Goal: Transaction & Acquisition: Purchase product/service

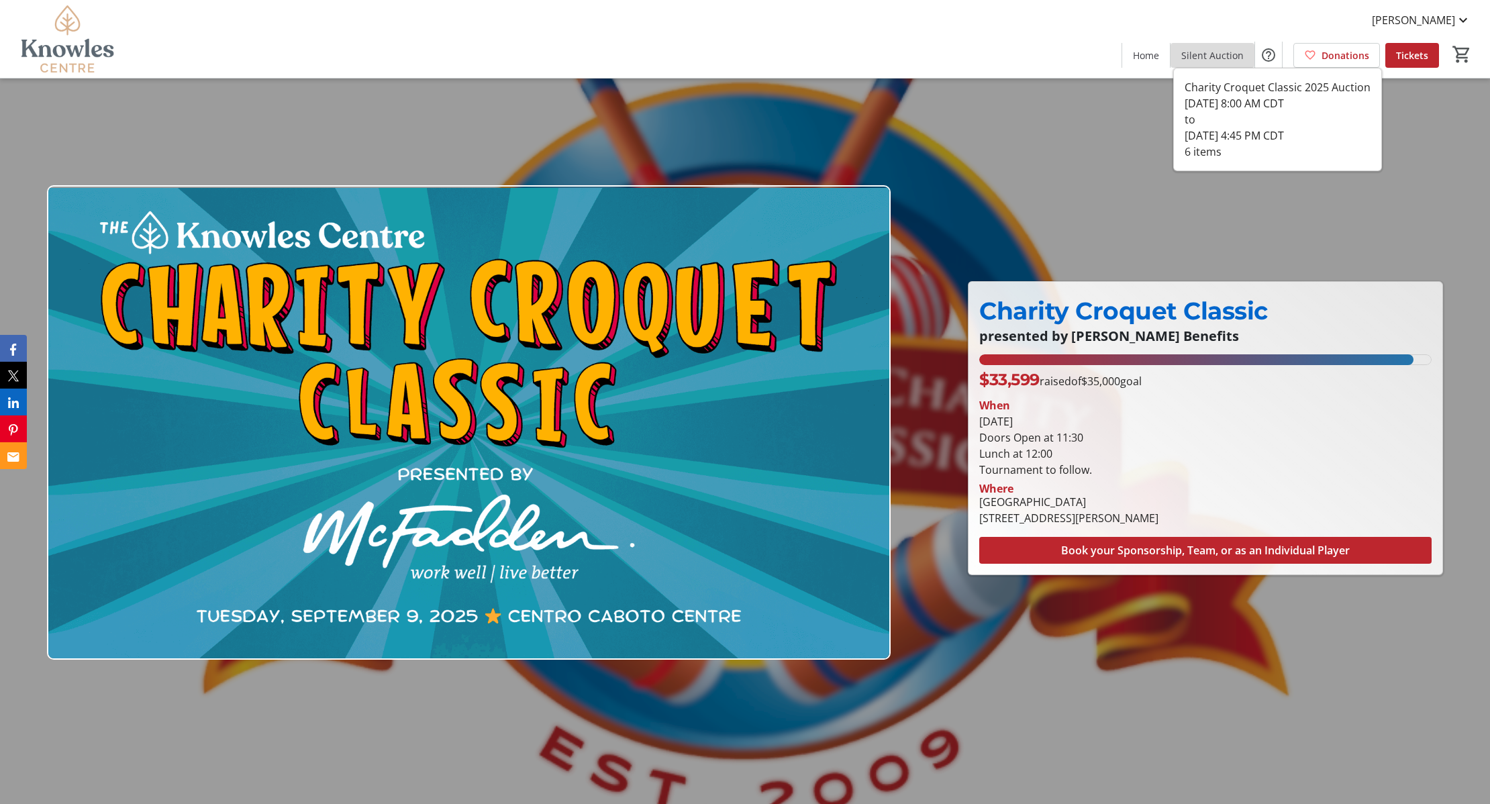
click at [1228, 60] on span "Silent Auction" at bounding box center [1212, 55] width 62 height 14
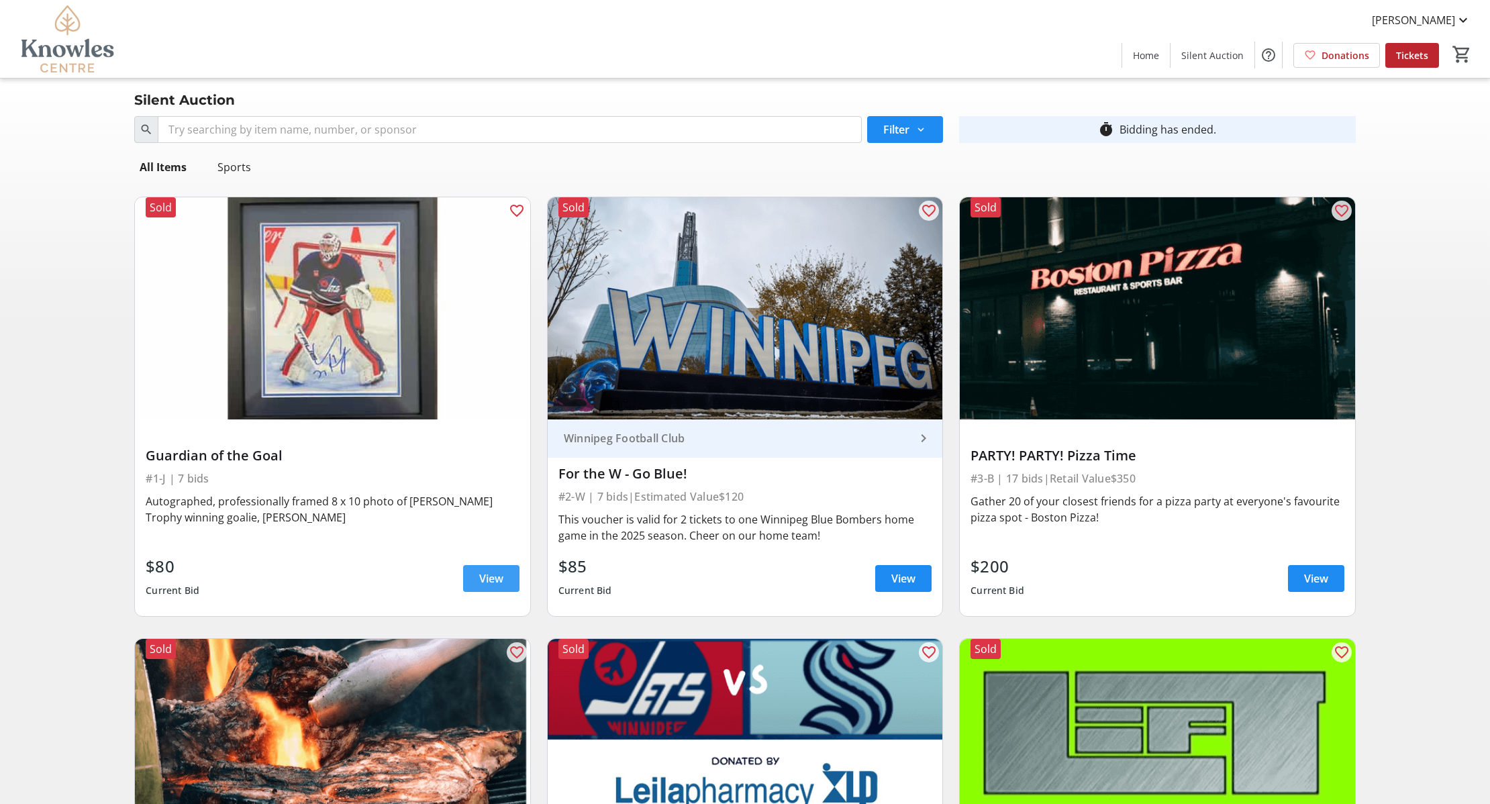
click at [487, 578] on span "View" at bounding box center [491, 578] width 24 height 16
click at [902, 586] on span at bounding box center [903, 578] width 56 height 32
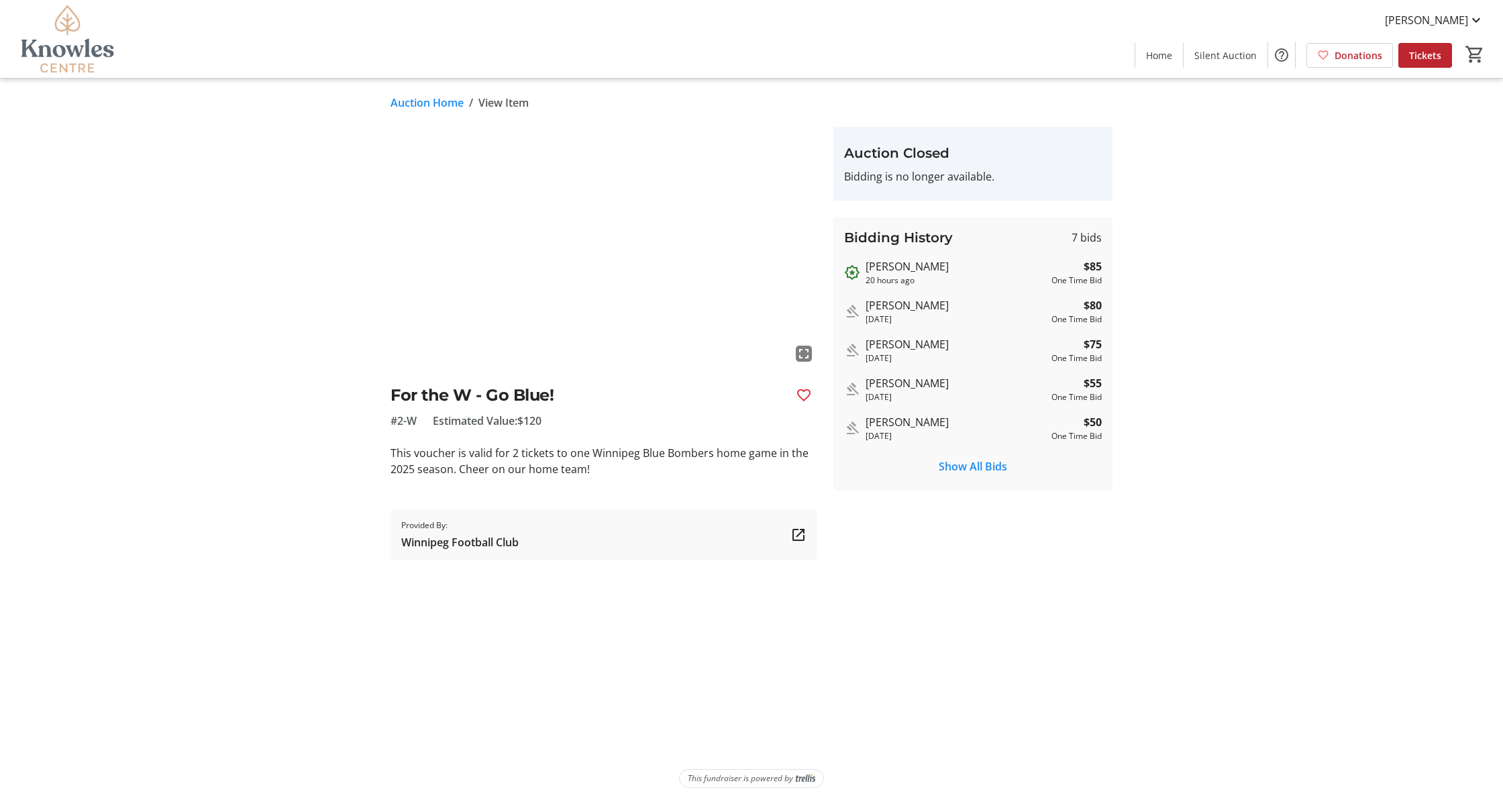
click at [421, 97] on link "Auction Home" at bounding box center [427, 103] width 73 height 16
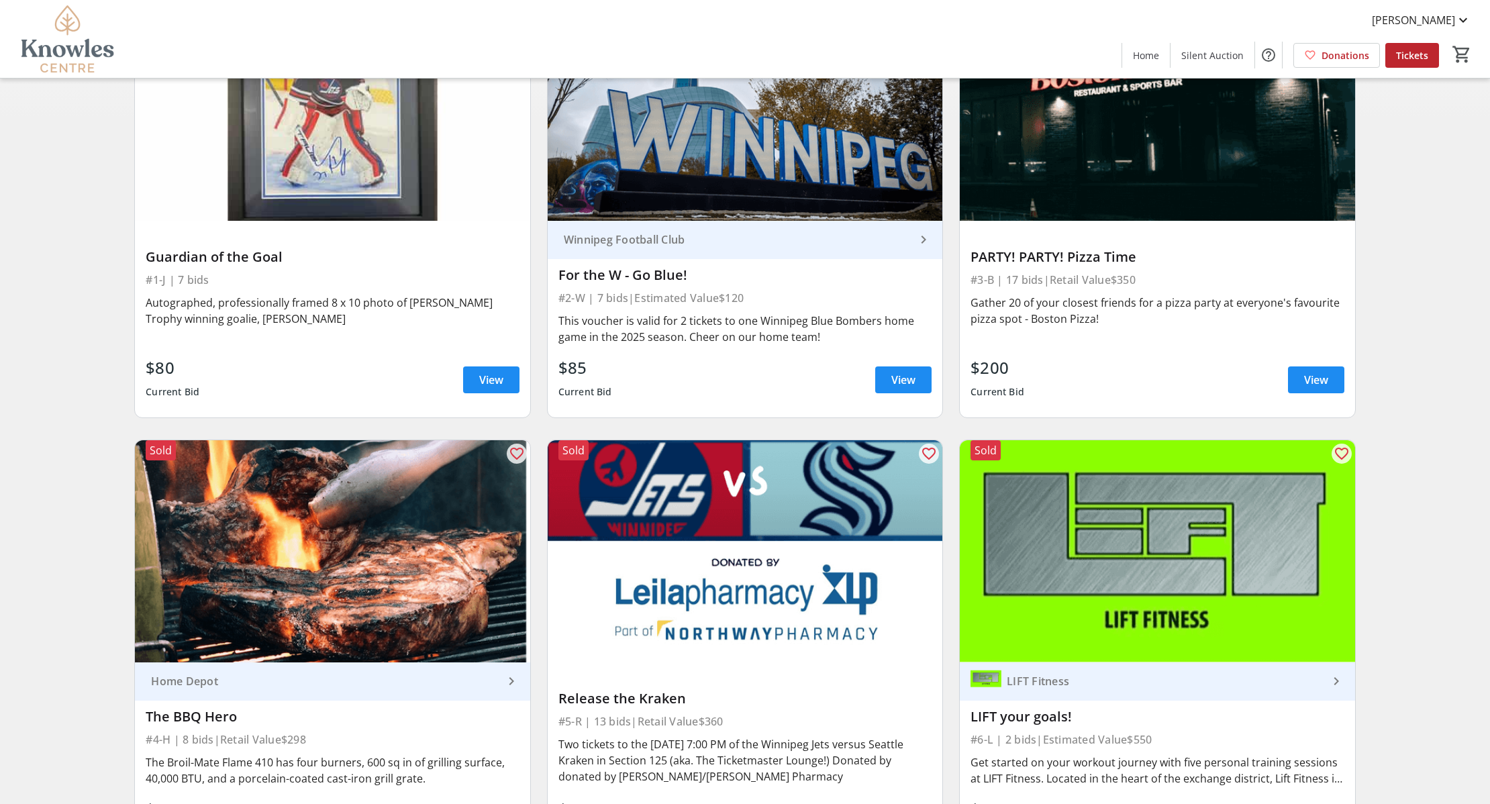
scroll to position [295, 0]
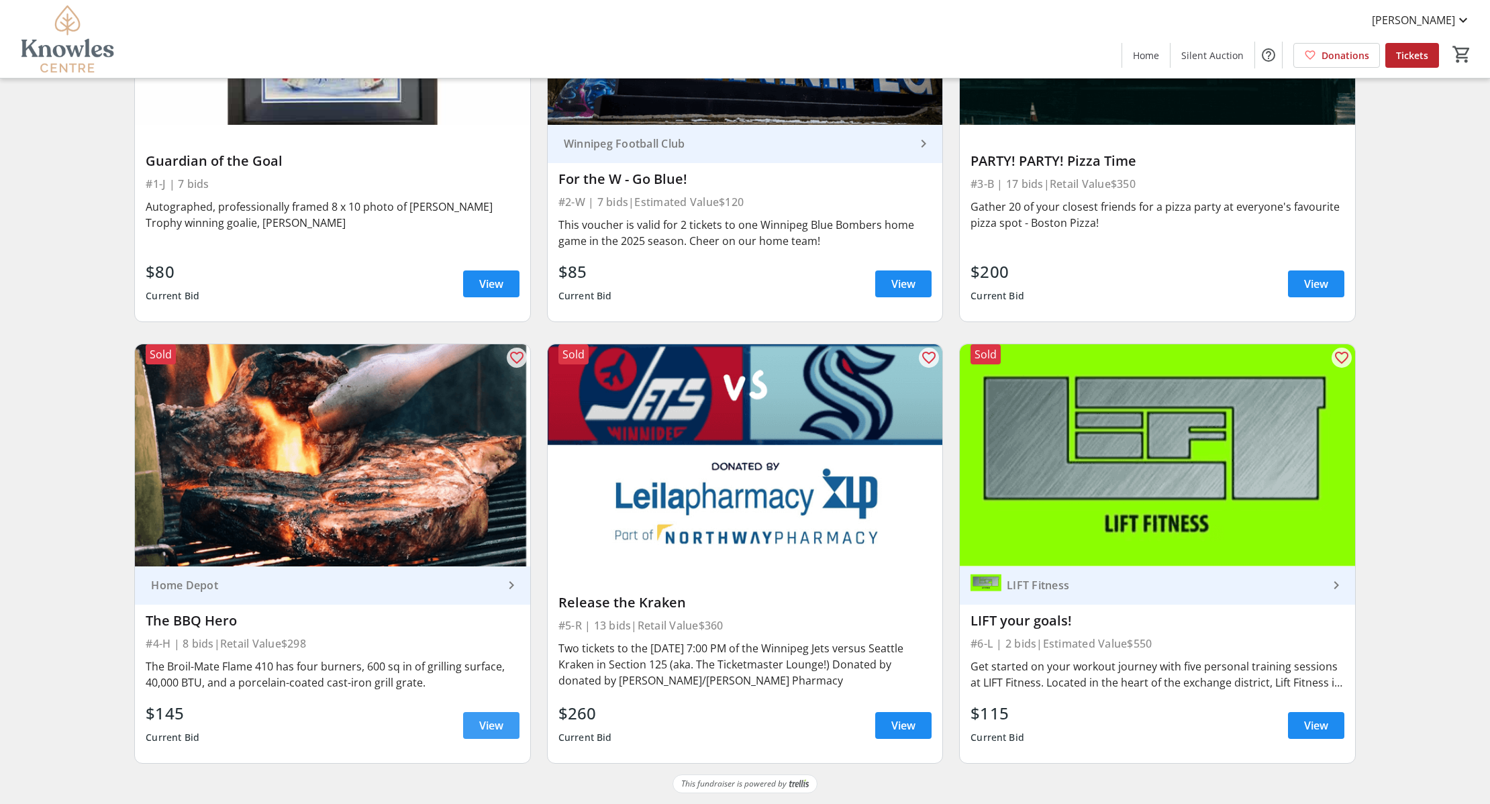
click at [483, 727] on span "View" at bounding box center [491, 725] width 24 height 16
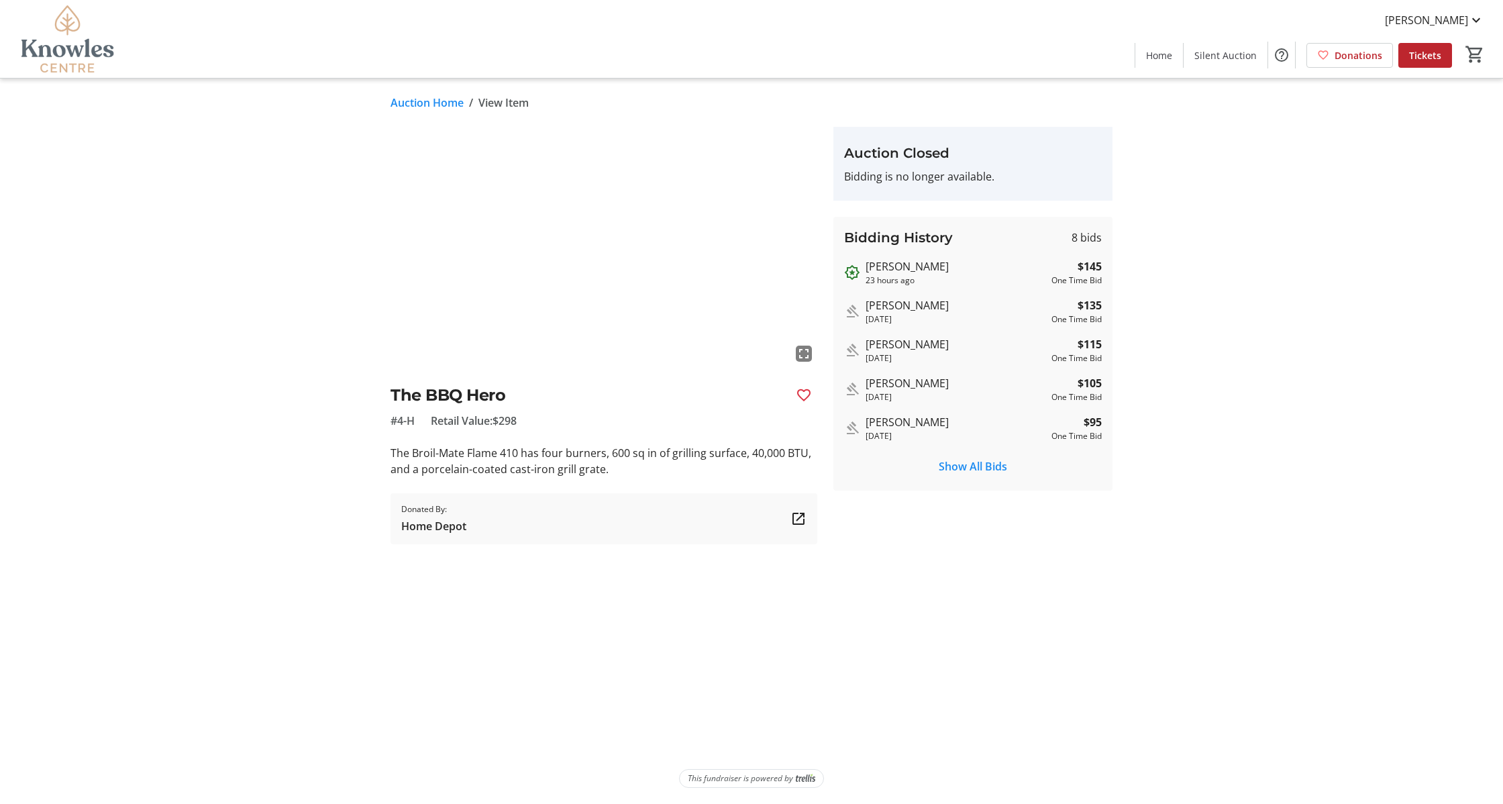
click at [438, 105] on link "Auction Home" at bounding box center [427, 103] width 73 height 16
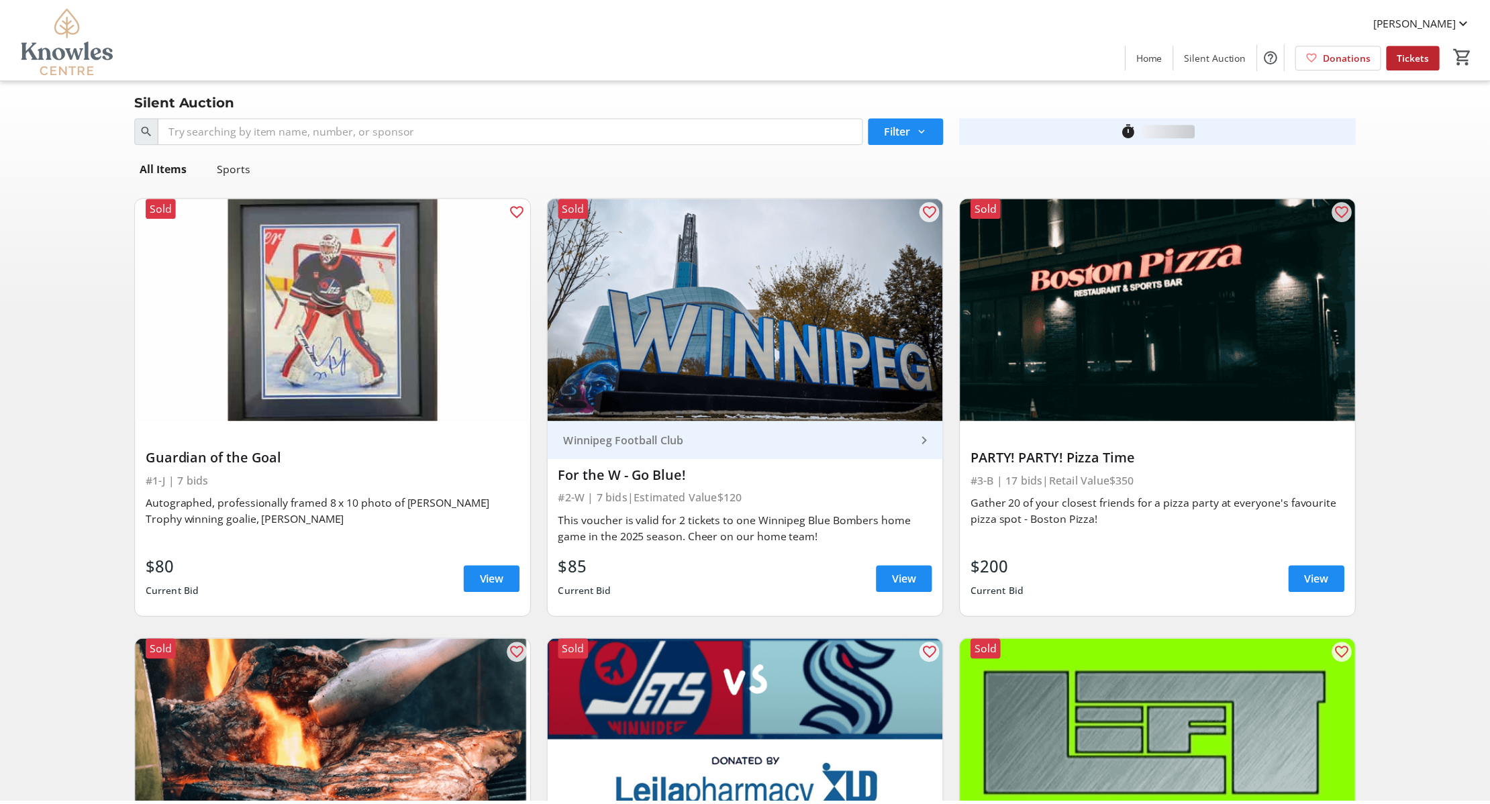
scroll to position [295, 0]
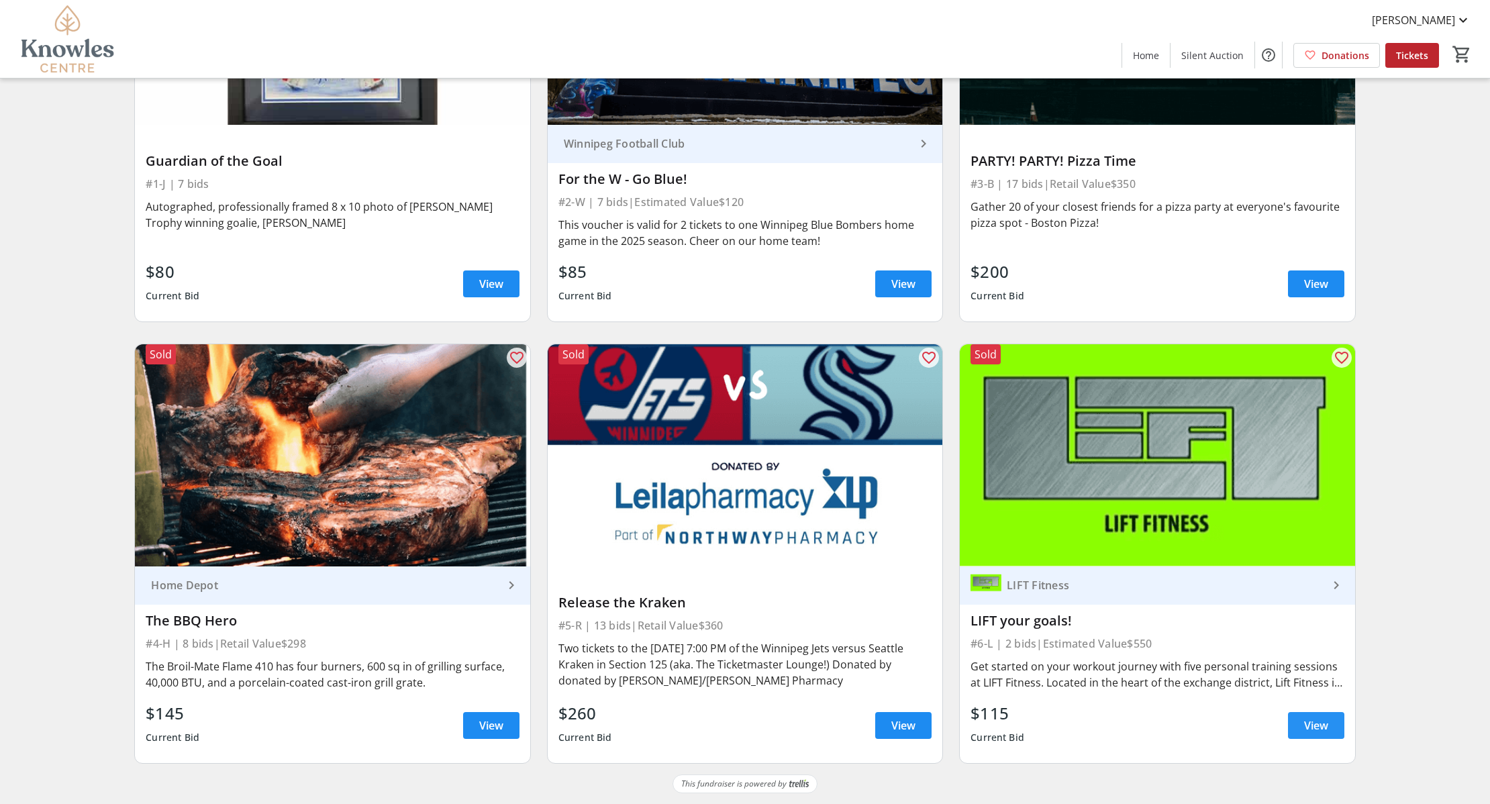
click at [1335, 725] on span at bounding box center [1316, 725] width 56 height 32
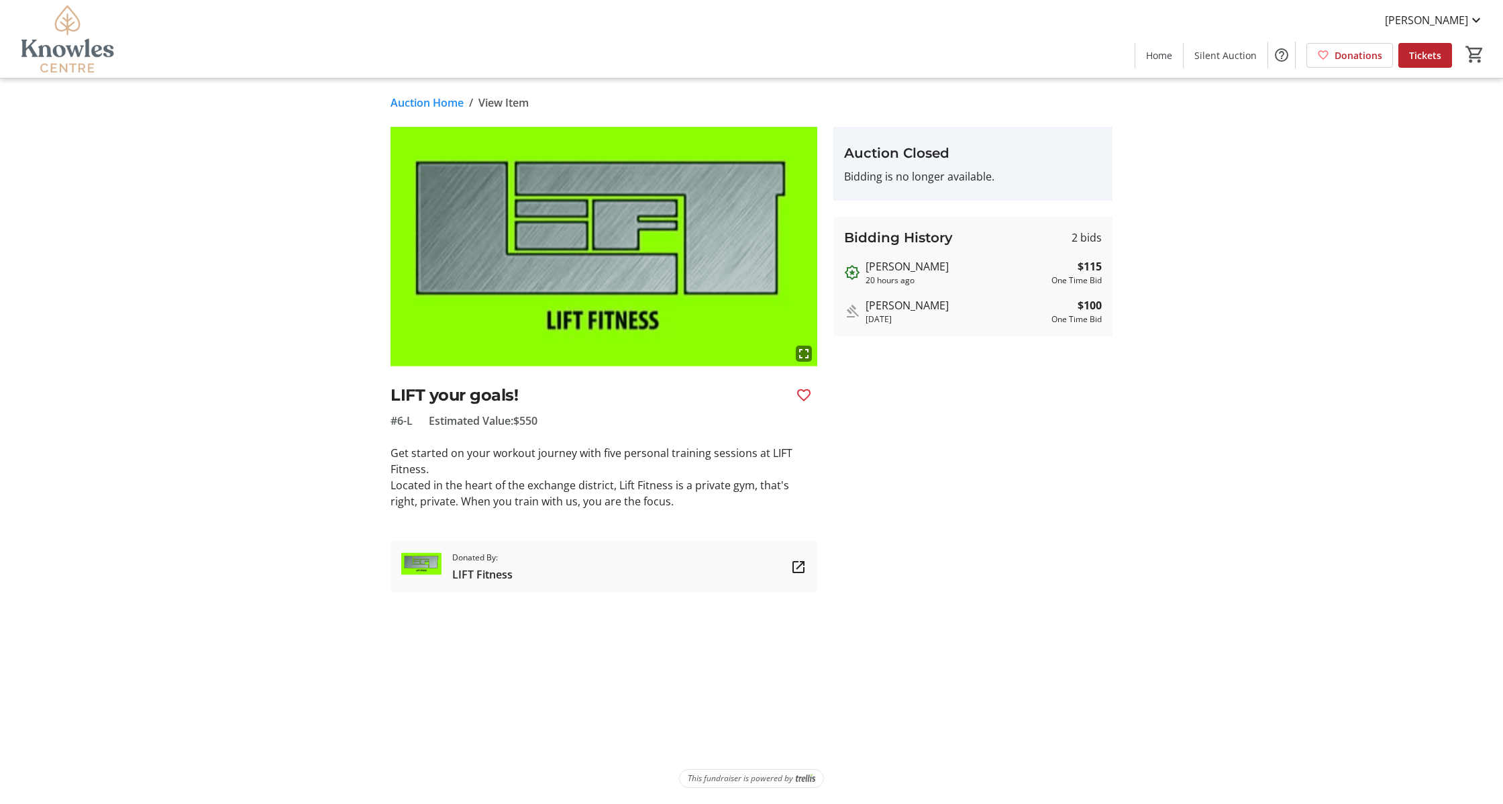
click at [437, 103] on link "Auction Home" at bounding box center [427, 103] width 73 height 16
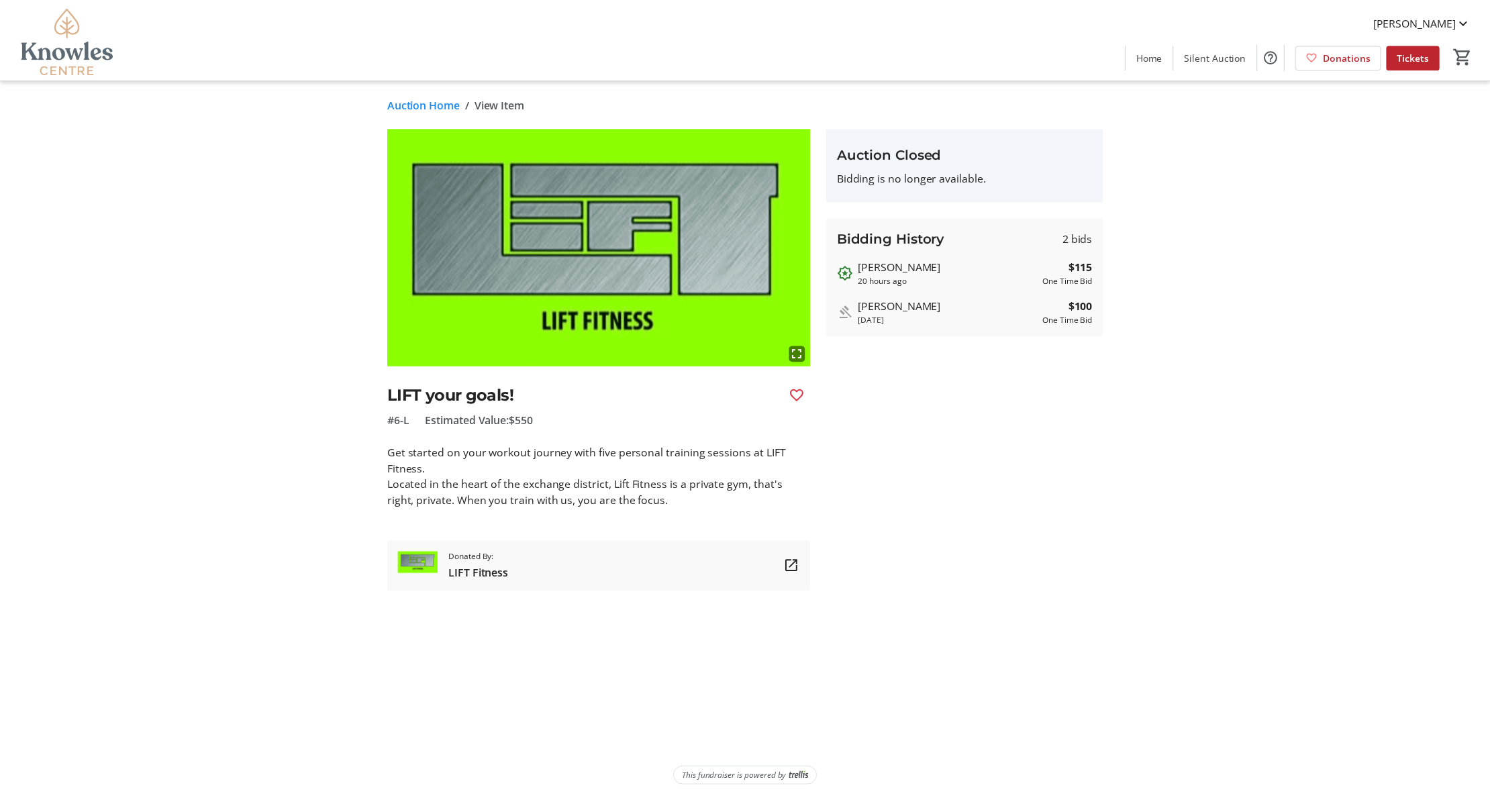
scroll to position [295, 0]
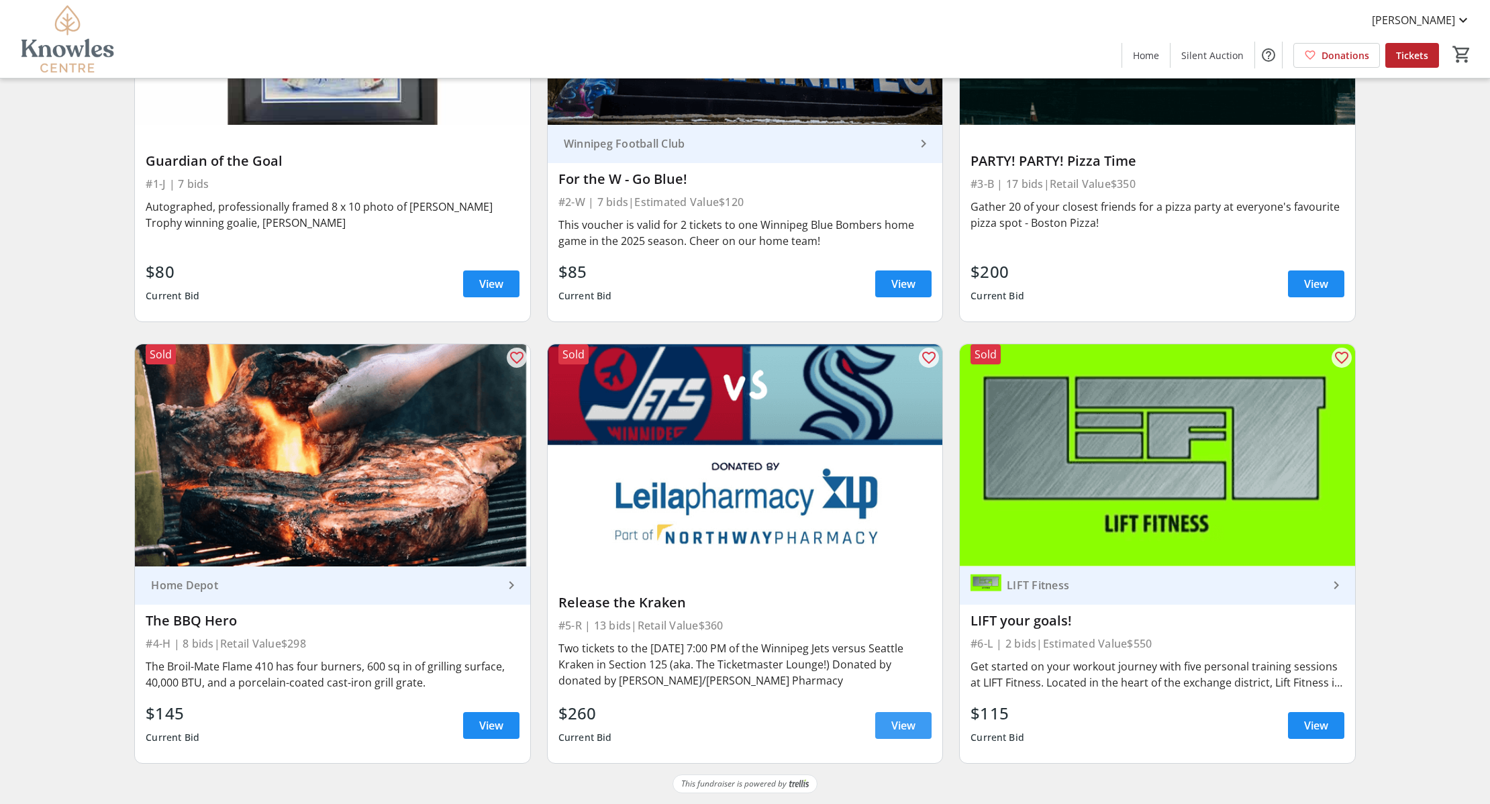
click at [906, 723] on span "View" at bounding box center [903, 725] width 24 height 16
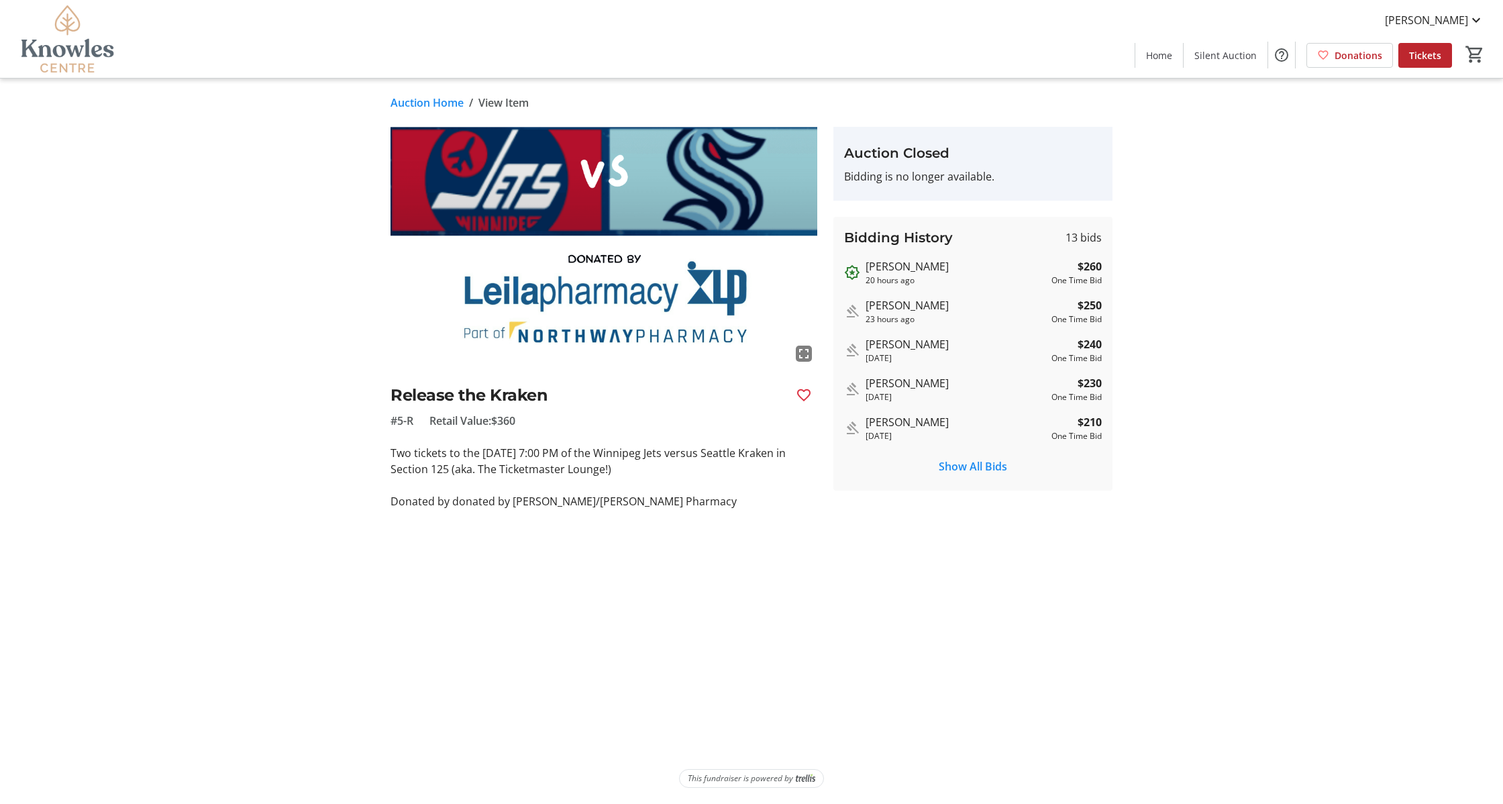
click at [437, 108] on link "Auction Home" at bounding box center [427, 103] width 73 height 16
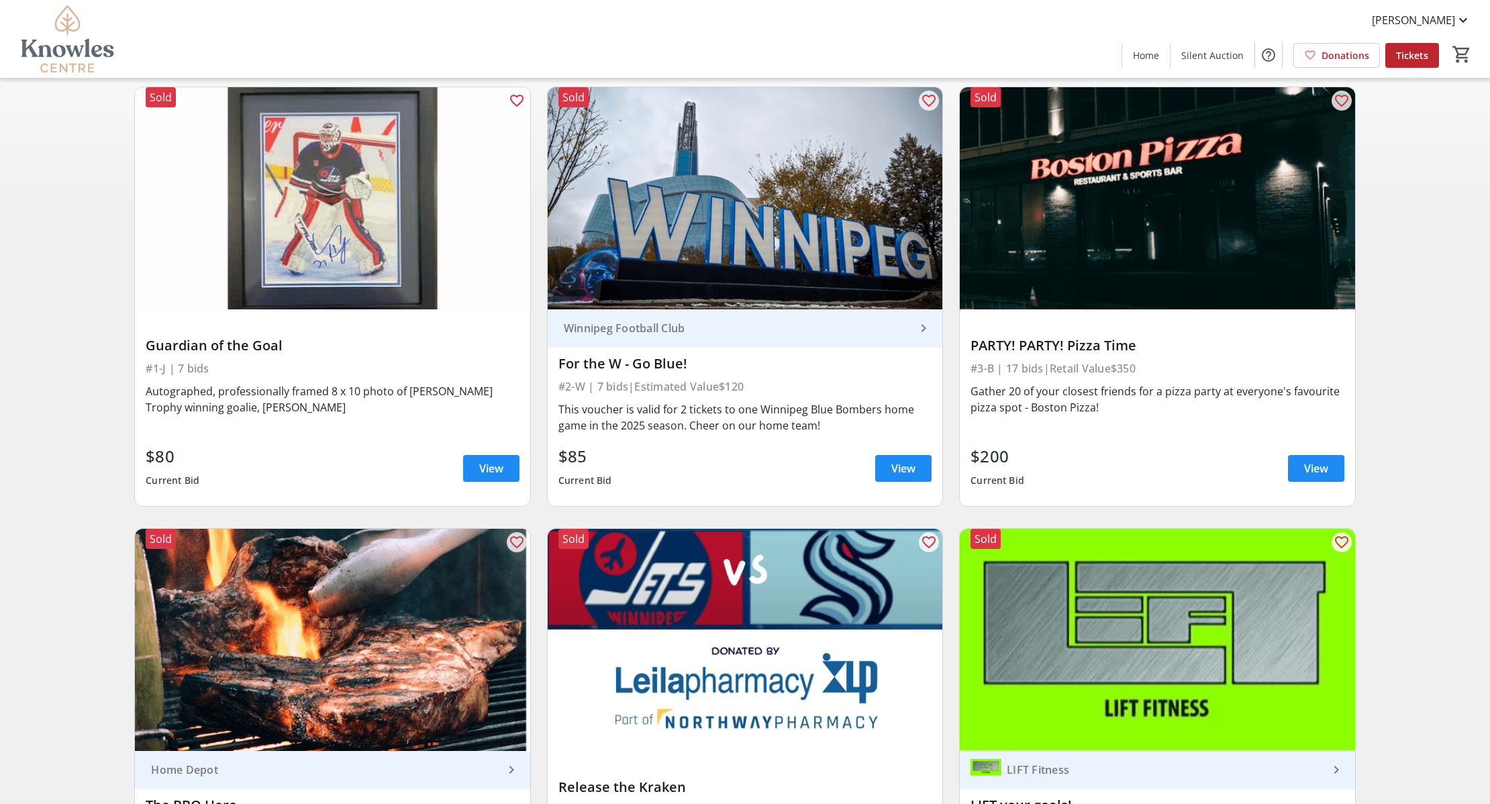
scroll to position [56, 0]
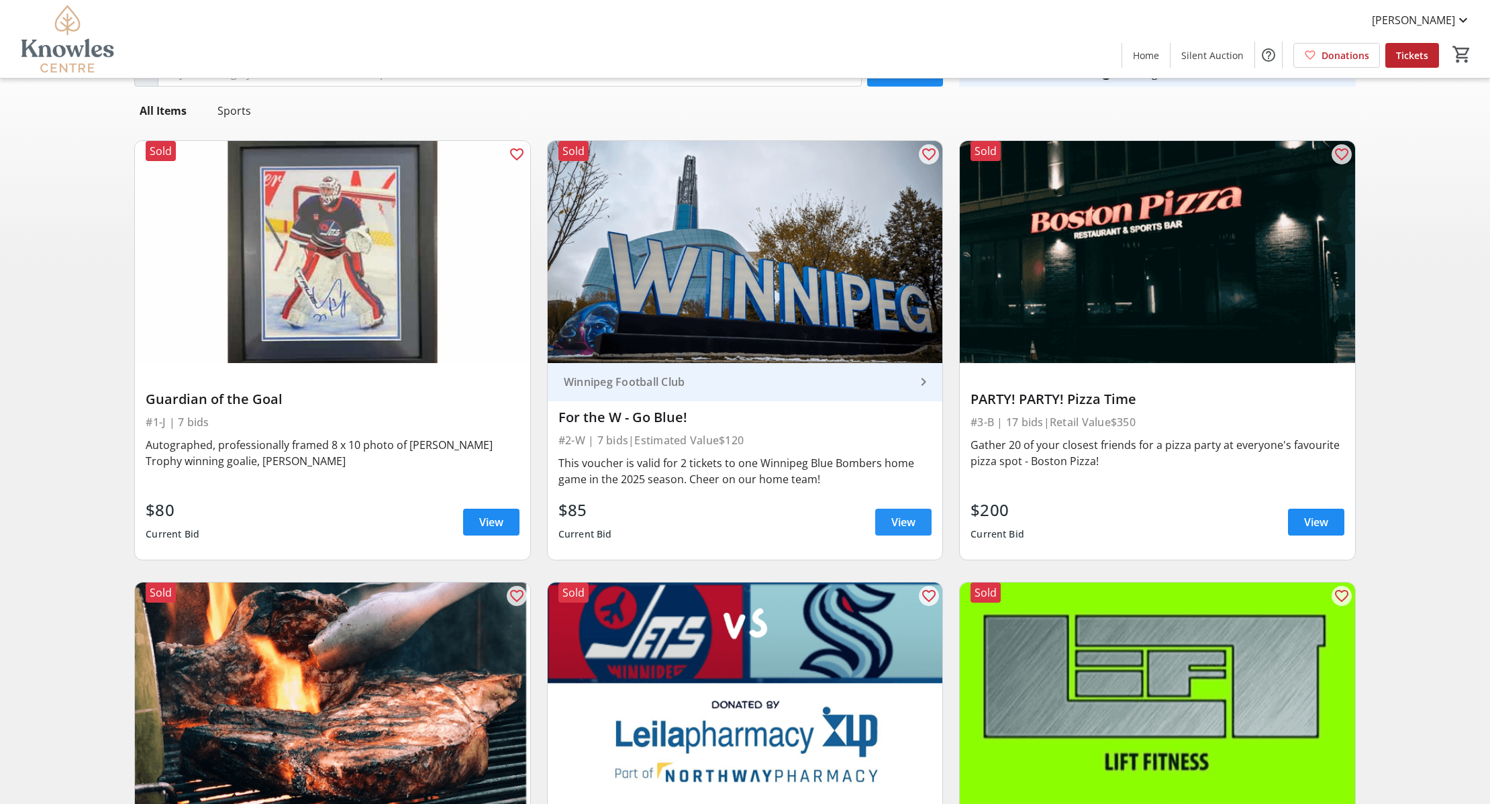
click at [894, 517] on span "View" at bounding box center [903, 522] width 24 height 16
